Goal: Task Accomplishment & Management: Manage account settings

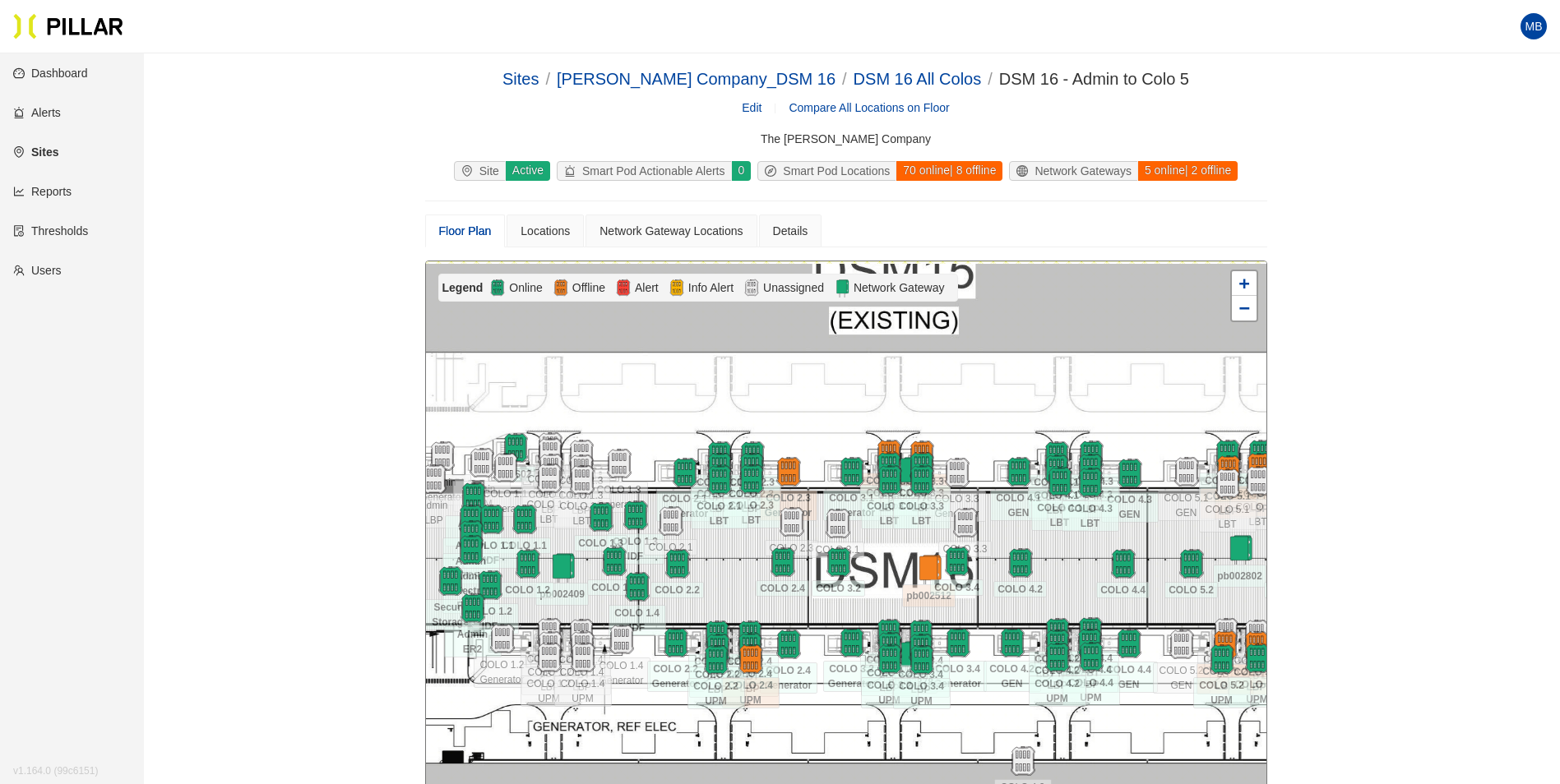
scroll to position [164, 0]
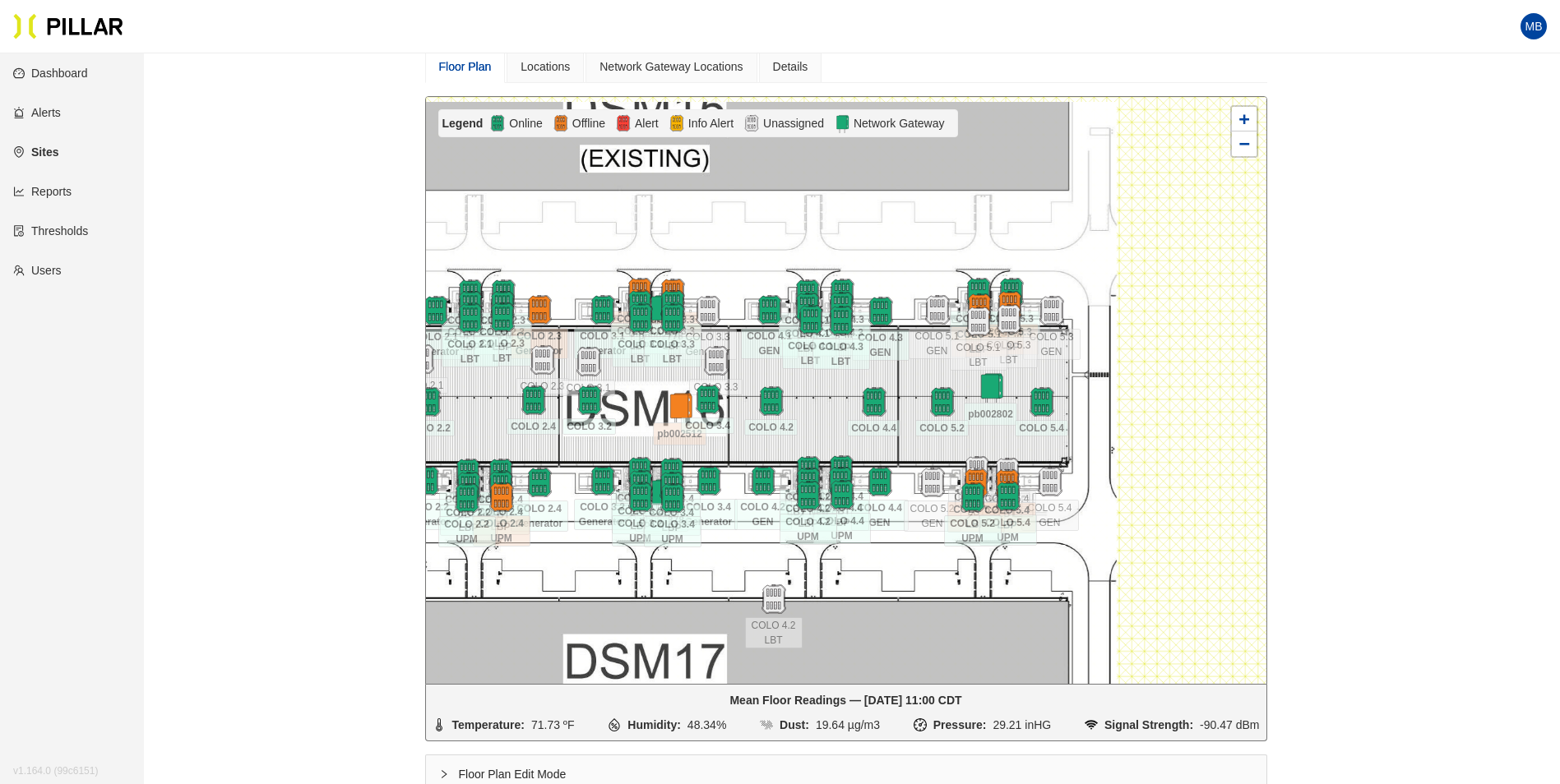
drag, startPoint x: 1177, startPoint y: 373, endPoint x: 910, endPoint y: 372, distance: 267.0
click at [910, 372] on div at bounding box center [845, 391] width 840 height 587
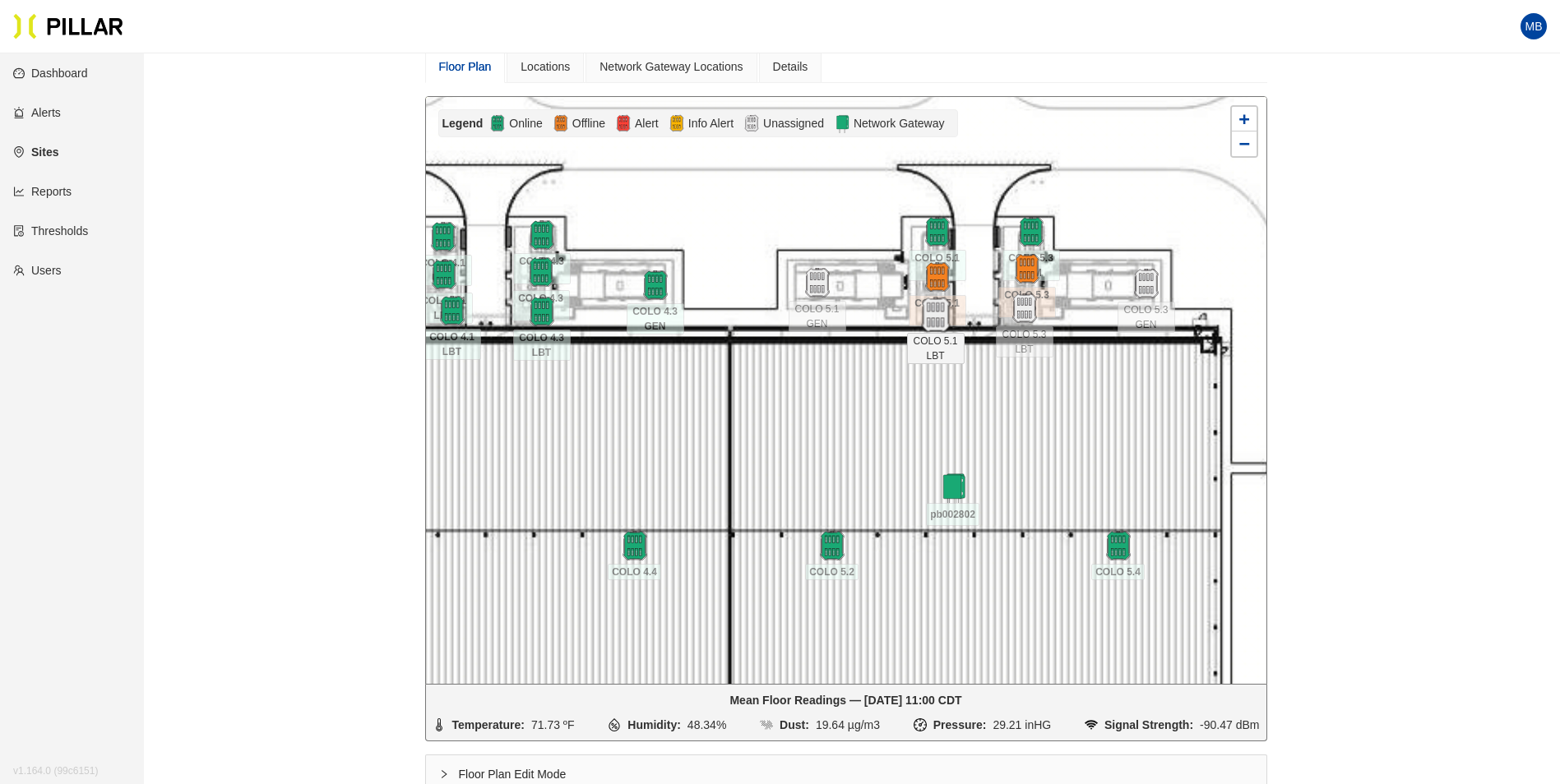
click at [933, 320] on img at bounding box center [935, 315] width 36 height 36
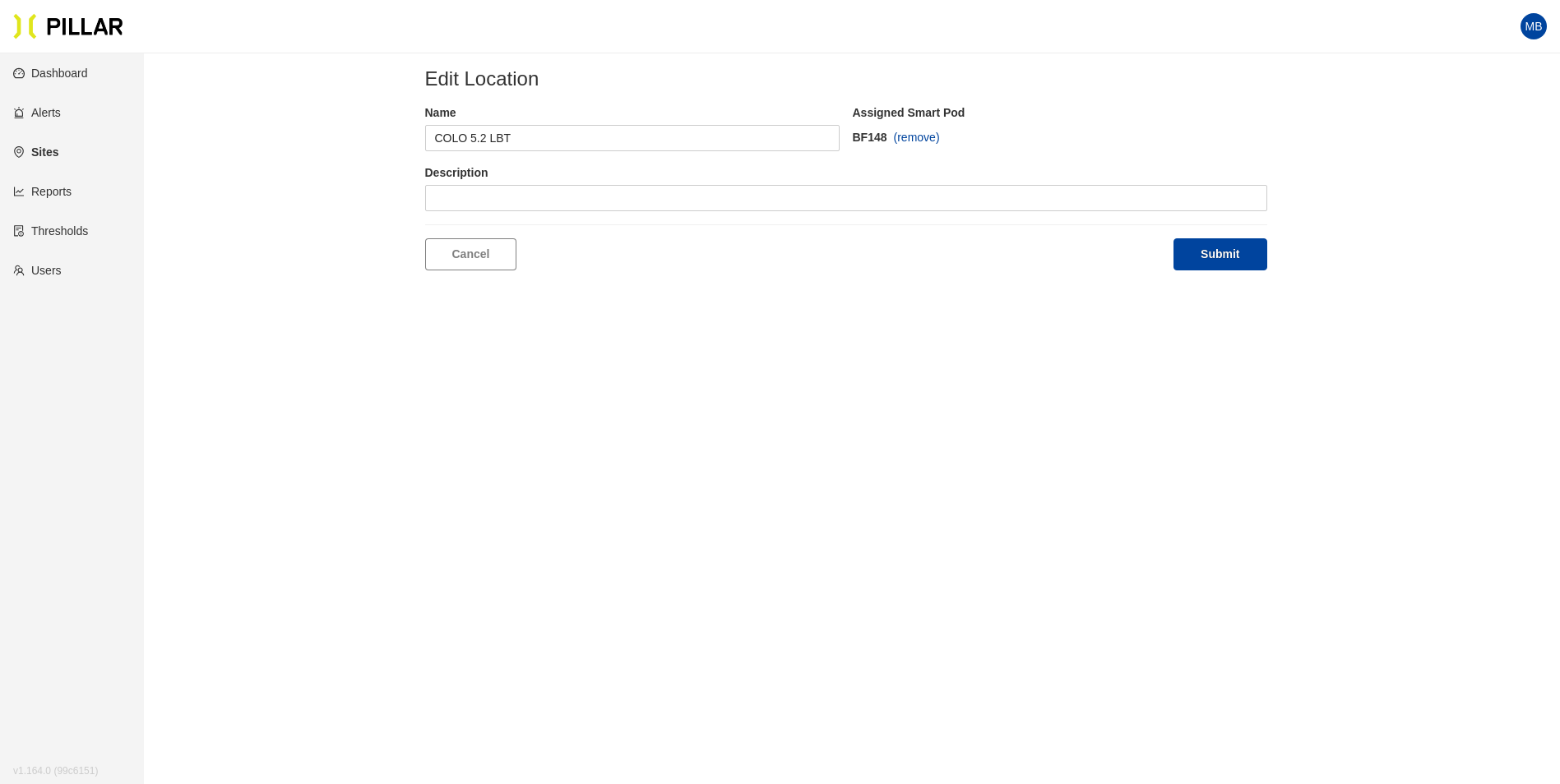
type input "COLO 5.3 LBT"
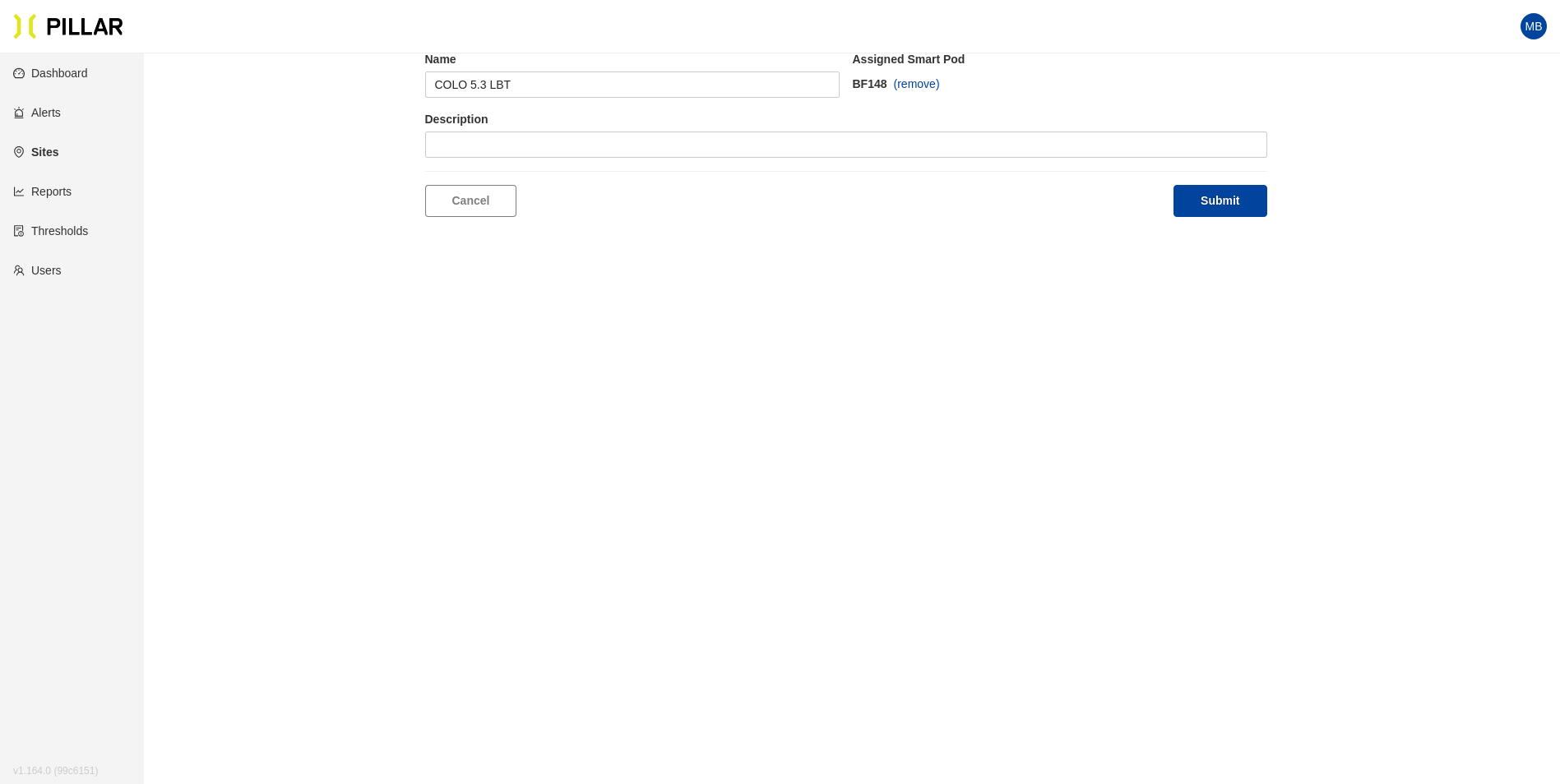
scroll to position [54, 0]
click at [476, 141] on span at bounding box center [521, 144] width 172 height 24
type input "136"
click at [471, 182] on div "BF136" at bounding box center [520, 177] width 172 height 18
click at [1242, 201] on button "Submit" at bounding box center [1220, 201] width 93 height 32
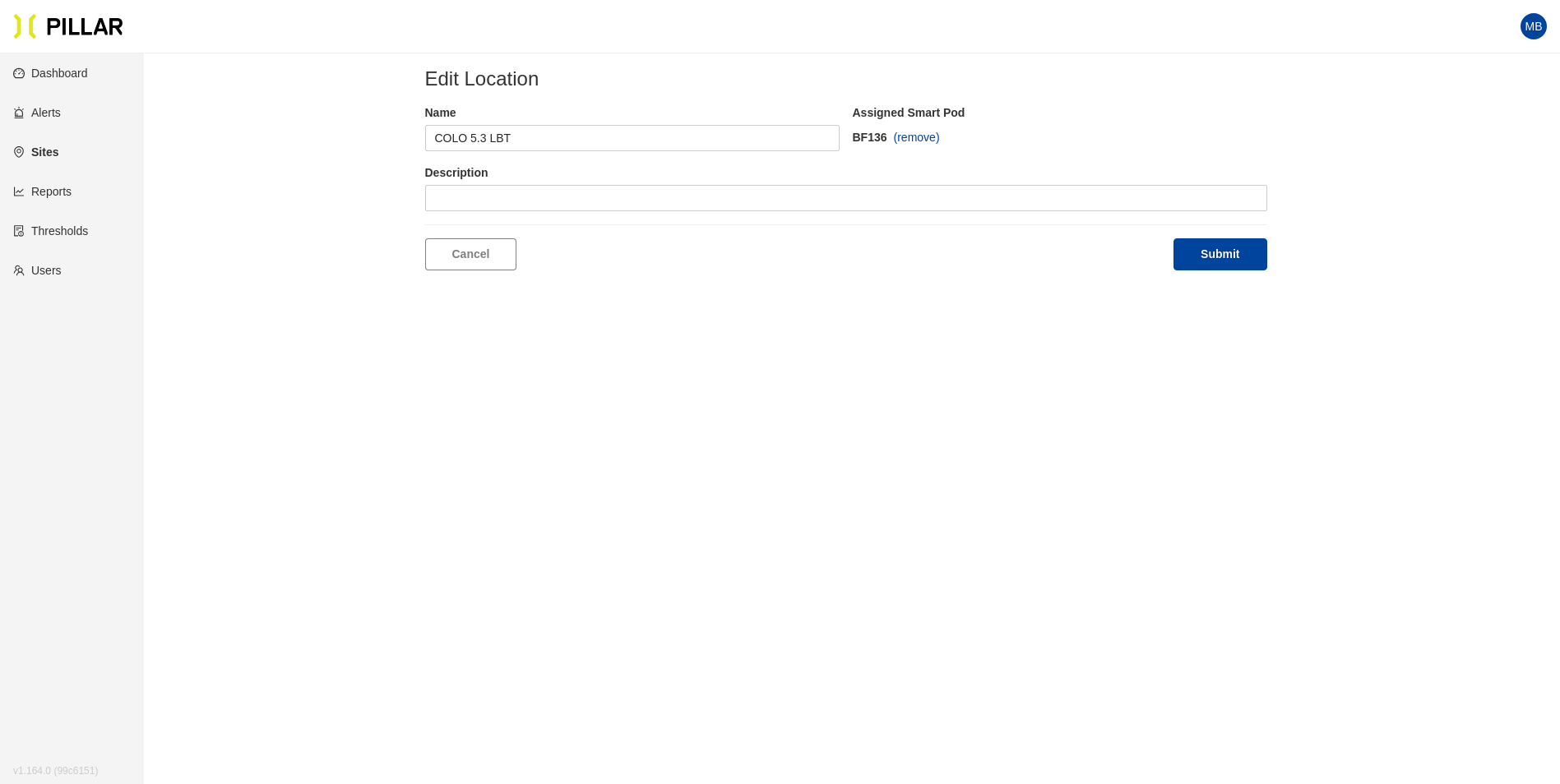
scroll to position [54, 0]
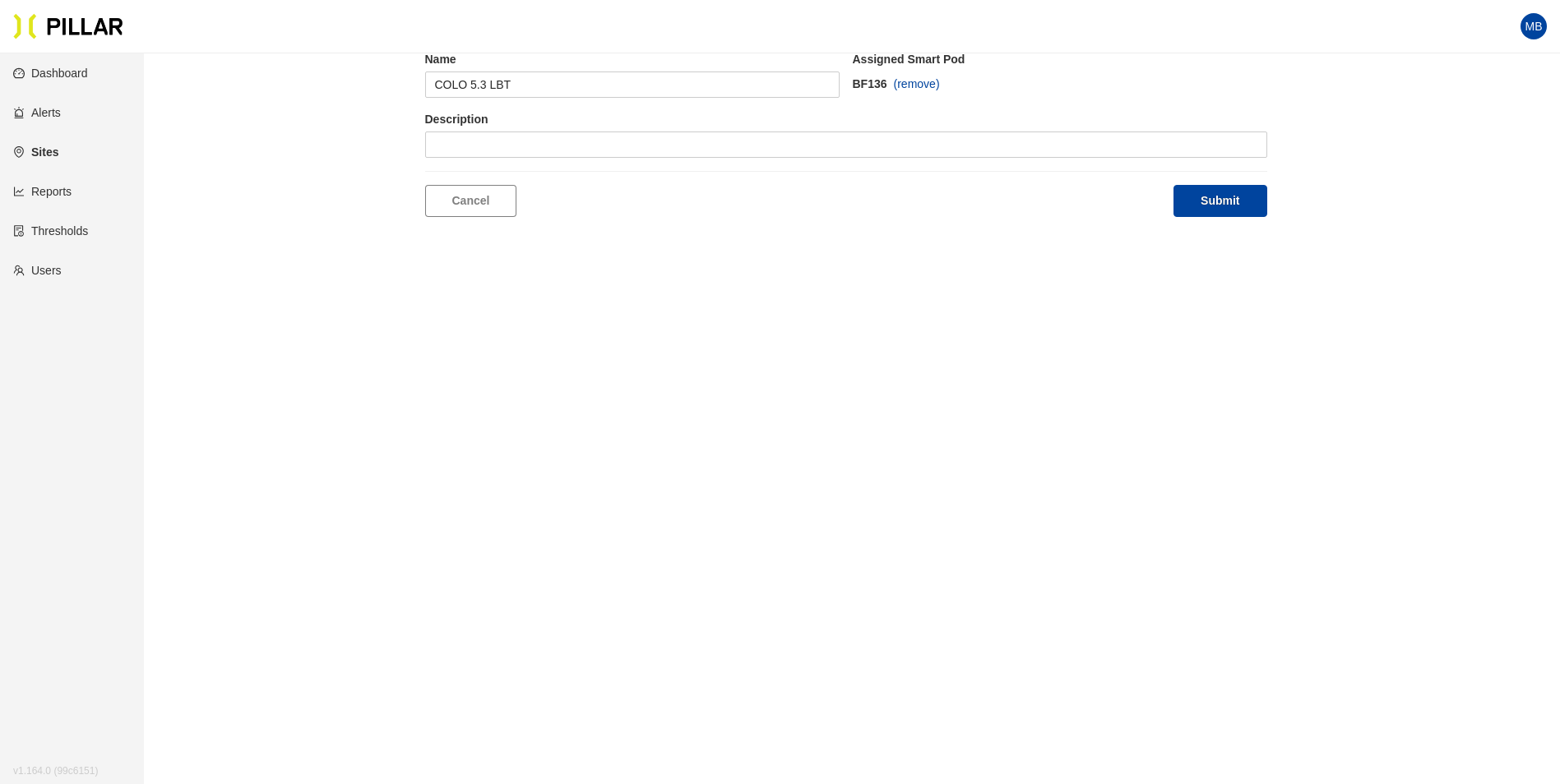
drag, startPoint x: 899, startPoint y: 293, endPoint x: 902, endPoint y: 332, distance: 39.1
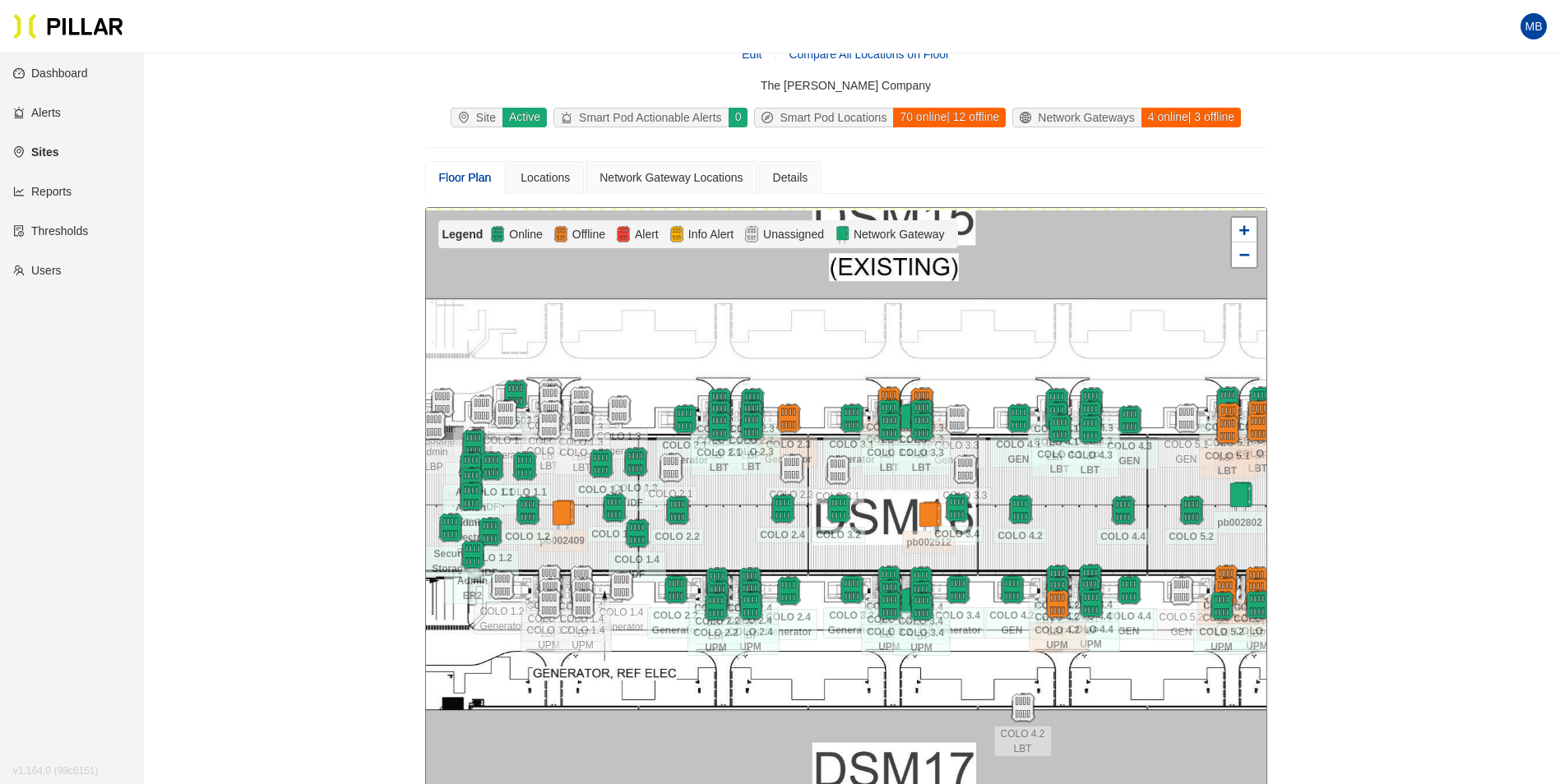
scroll to position [54, 0]
